Goal: Task Accomplishment & Management: Complete application form

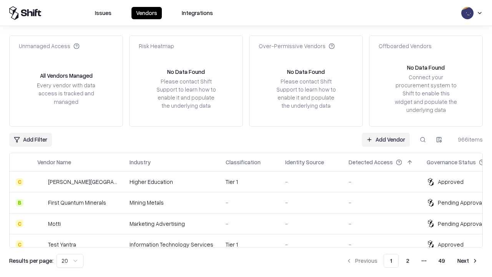
click at [386, 139] on link "Add Vendor" at bounding box center [386, 140] width 48 height 14
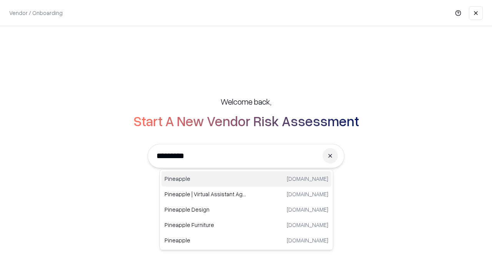
click at [246, 179] on div "Pineapple pineappleenergy.com" at bounding box center [246, 178] width 170 height 15
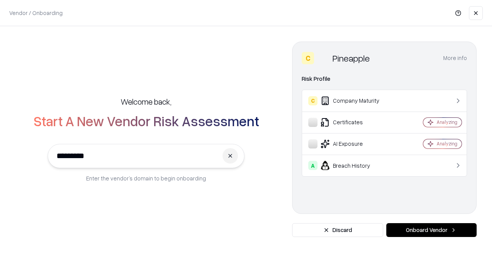
type input "*********"
click at [431, 230] on button "Onboard Vendor" at bounding box center [431, 230] width 90 height 14
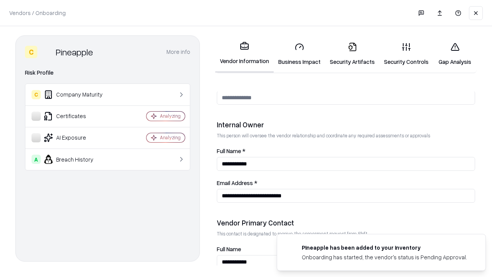
scroll to position [398, 0]
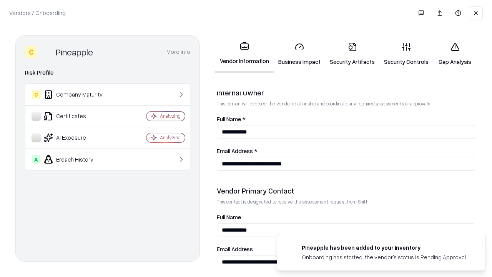
click at [299, 54] on link "Business Impact" at bounding box center [300, 54] width 52 height 36
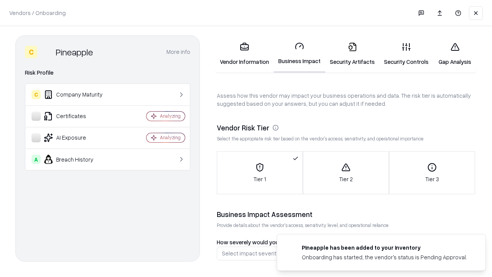
click at [352, 54] on link "Security Artifacts" at bounding box center [352, 54] width 54 height 36
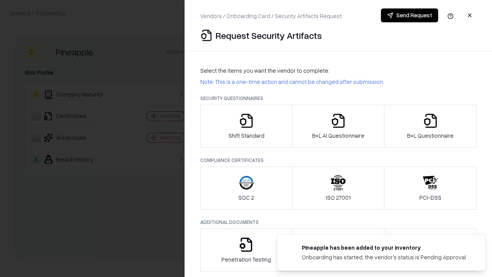
click at [246, 126] on icon "button" at bounding box center [246, 120] width 15 height 15
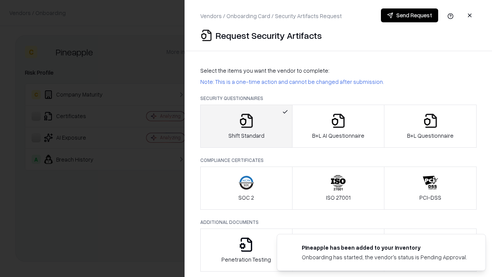
click at [409, 15] on button "Send Request" at bounding box center [409, 15] width 57 height 14
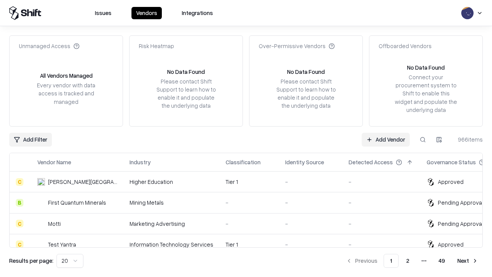
click at [423, 139] on button at bounding box center [423, 140] width 14 height 14
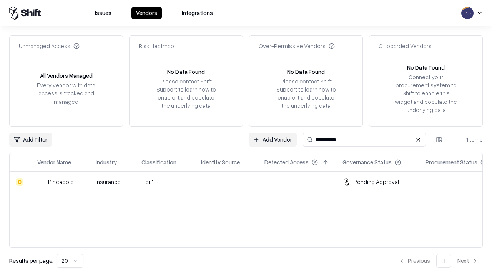
type input "*********"
click at [251, 181] on div "-" at bounding box center [226, 182] width 51 height 8
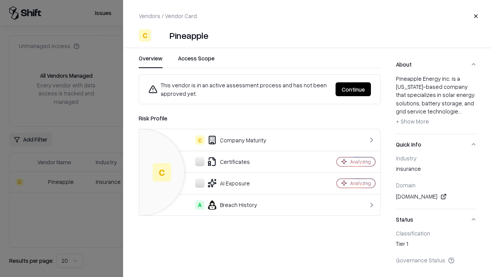
click at [353, 89] on button "Continue" at bounding box center [353, 89] width 35 height 14
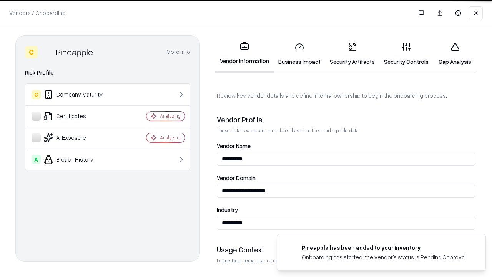
click at [352, 54] on link "Security Artifacts" at bounding box center [352, 54] width 54 height 36
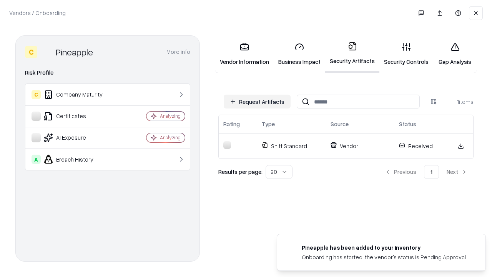
click at [406, 54] on link "Security Controls" at bounding box center [406, 54] width 54 height 36
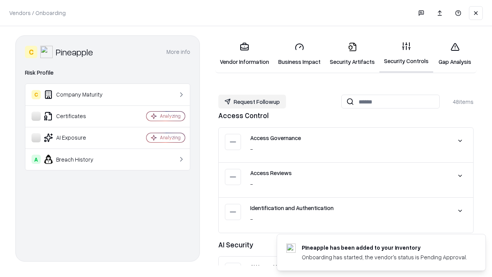
click at [252, 101] on button "Request Followup" at bounding box center [252, 102] width 68 height 14
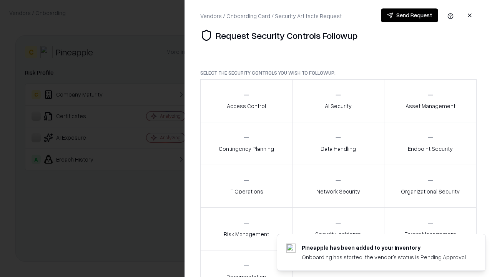
click at [246, 101] on div "Access Control" at bounding box center [246, 100] width 39 height 19
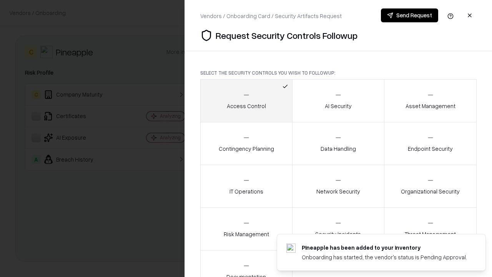
click at [409, 15] on button "Send Request" at bounding box center [409, 15] width 57 height 14
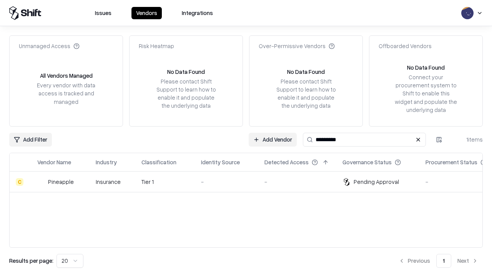
type input "*********"
click at [251, 181] on div "-" at bounding box center [226, 182] width 51 height 8
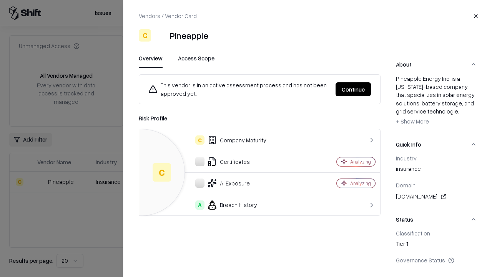
click at [353, 89] on button "Continue" at bounding box center [353, 89] width 35 height 14
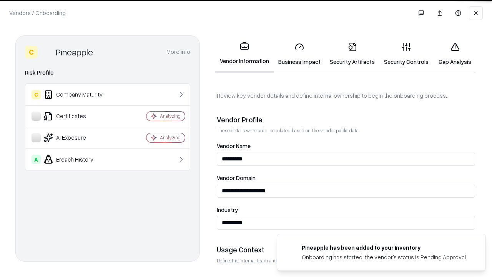
click at [455, 54] on link "Gap Analysis" at bounding box center [454, 54] width 43 height 36
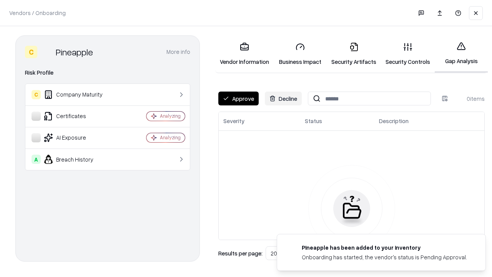
click at [238, 98] on button "Approve" at bounding box center [238, 99] width 40 height 14
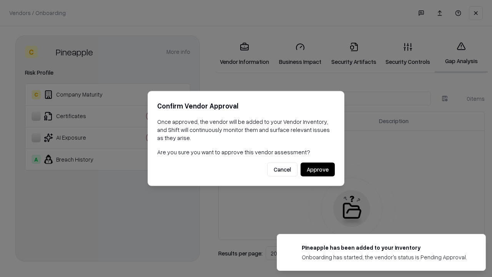
click at [318, 169] on button "Approve" at bounding box center [318, 170] width 34 height 14
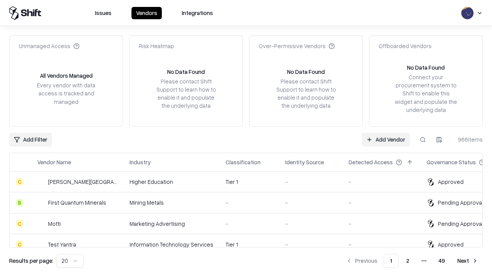
type input "*********"
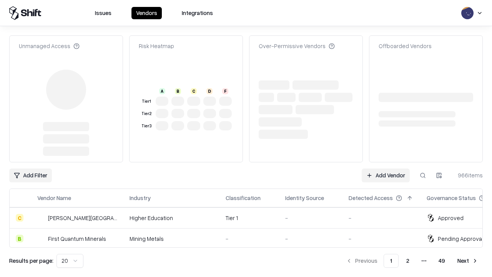
click at [386, 168] on link "Add Vendor" at bounding box center [386, 175] width 48 height 14
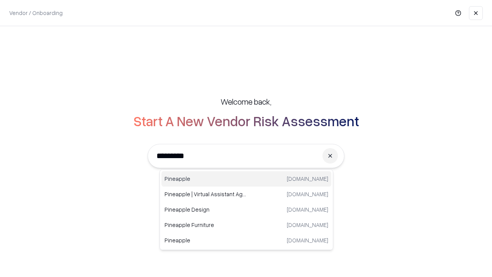
click at [246, 179] on div "Pineapple pineappleenergy.com" at bounding box center [246, 178] width 170 height 15
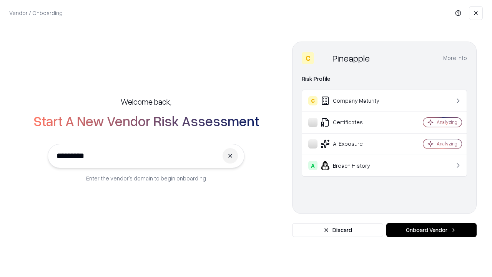
type input "*********"
click at [431, 230] on button "Onboard Vendor" at bounding box center [431, 230] width 90 height 14
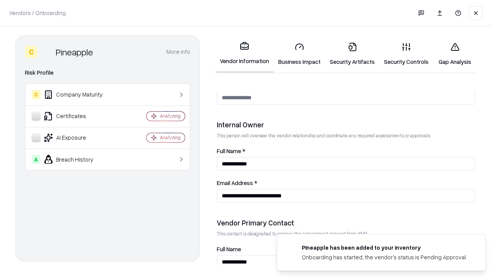
scroll to position [398, 0]
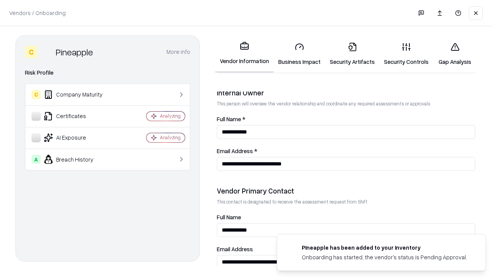
click at [455, 54] on link "Gap Analysis" at bounding box center [454, 54] width 43 height 36
